Goal: Transaction & Acquisition: Obtain resource

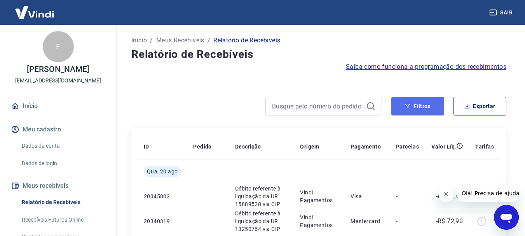
click at [431, 113] on button "Filtros" at bounding box center [417, 106] width 53 height 19
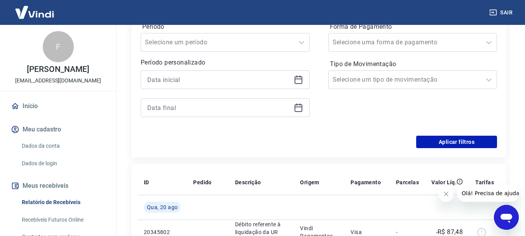
scroll to position [139, 0]
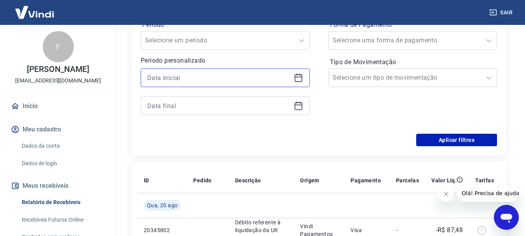
click at [261, 76] on input at bounding box center [218, 78] width 143 height 12
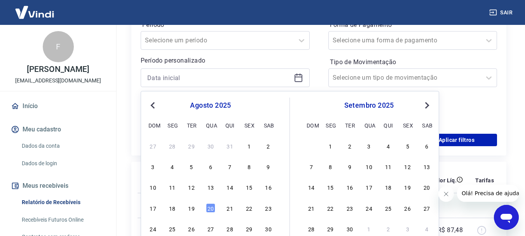
click at [153, 103] on span "Previous Month" at bounding box center [153, 105] width 0 height 9
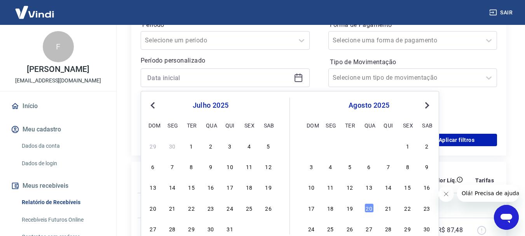
click at [153, 103] on span "Previous Month" at bounding box center [153, 105] width 0 height 9
click at [211, 149] on div "4" at bounding box center [210, 145] width 9 height 9
type input "04/06/2025"
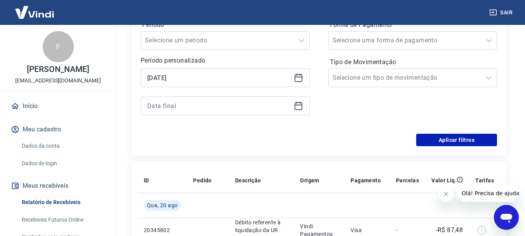
click at [211, 149] on div "Filtros Período Selecione um período Período personalizado Selected date: quart…" at bounding box center [318, 69] width 375 height 173
click at [215, 112] on div at bounding box center [225, 105] width 169 height 19
click at [297, 103] on icon at bounding box center [298, 105] width 9 height 9
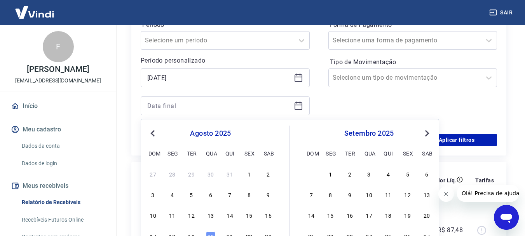
click at [153, 134] on span "Previous Month" at bounding box center [153, 133] width 0 height 9
click at [153, 136] on span "Previous Month" at bounding box center [153, 133] width 0 height 9
click at [229, 174] on div "5" at bounding box center [229, 173] width 9 height 9
click at [229, 174] on th "Descrição" at bounding box center [261, 180] width 65 height 25
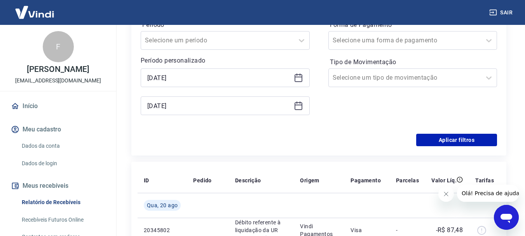
type input "05/06/2025"
click at [229, 174] on th "Descrição" at bounding box center [261, 180] width 65 height 25
click at [299, 75] on icon at bounding box center [299, 78] width 8 height 8
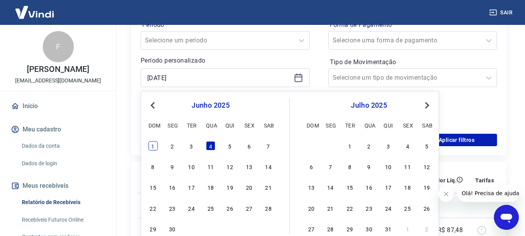
click at [155, 145] on div "1" at bounding box center [152, 145] width 9 height 9
click at [155, 145] on div "Aplicar filtros" at bounding box center [319, 140] width 356 height 12
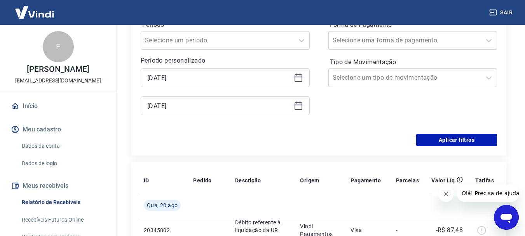
type input "[DATE]"
click at [453, 138] on button "Aplicar filtros" at bounding box center [456, 140] width 81 height 12
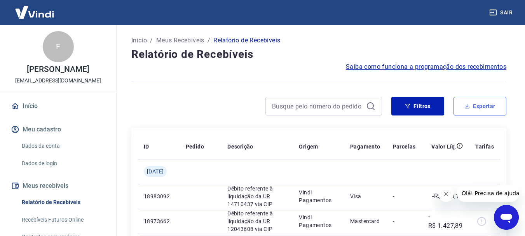
click at [483, 105] on button "Exportar" at bounding box center [480, 106] width 53 height 19
type input "[DATE]"
type input "05/06/2025"
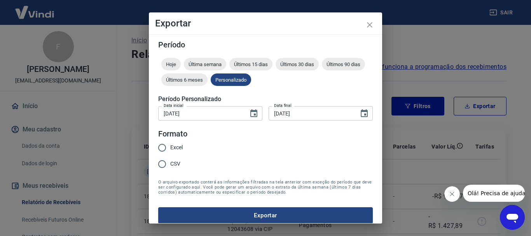
click at [164, 146] on input "Excel" at bounding box center [162, 148] width 16 height 16
radio input "true"
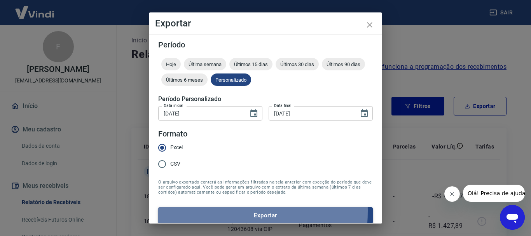
click at [184, 211] on button "Exportar" at bounding box center [265, 215] width 215 height 16
